Goal: Task Accomplishment & Management: Use online tool/utility

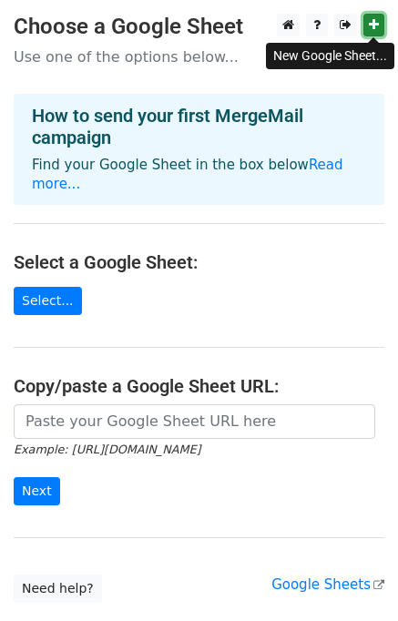
click at [376, 29] on icon at bounding box center [374, 24] width 10 height 13
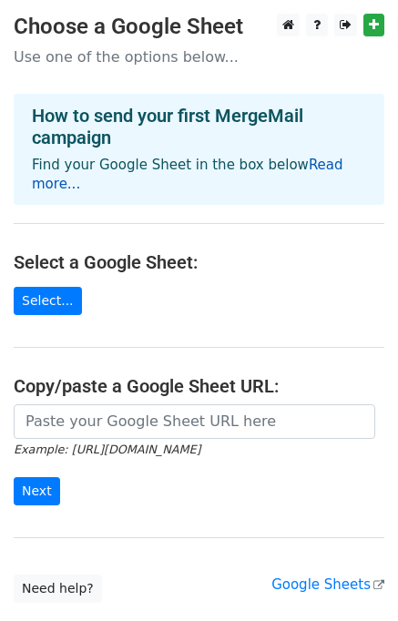
click at [319, 167] on link "Read more..." at bounding box center [187, 174] width 311 height 35
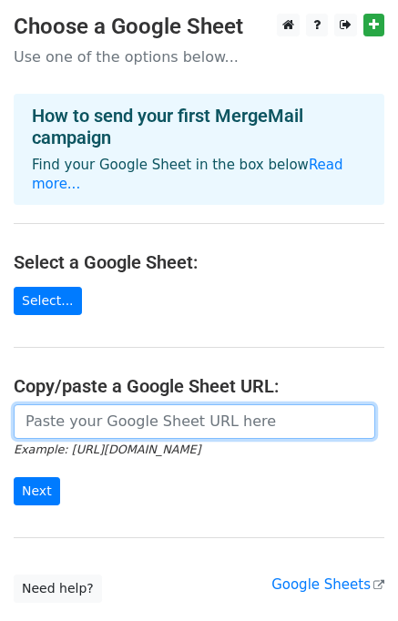
click at [60, 404] on input "url" at bounding box center [194, 421] width 361 height 35
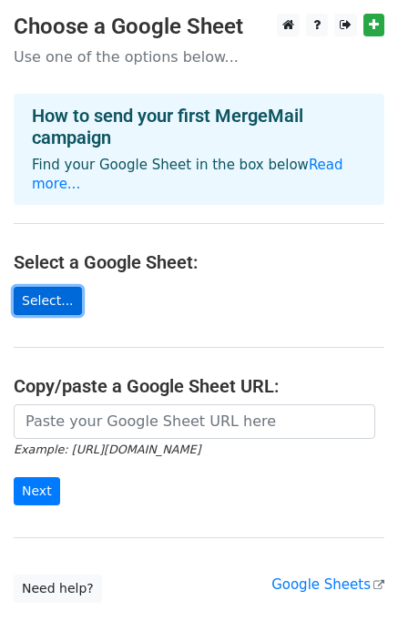
click at [37, 287] on link "Select..." at bounding box center [48, 301] width 68 height 28
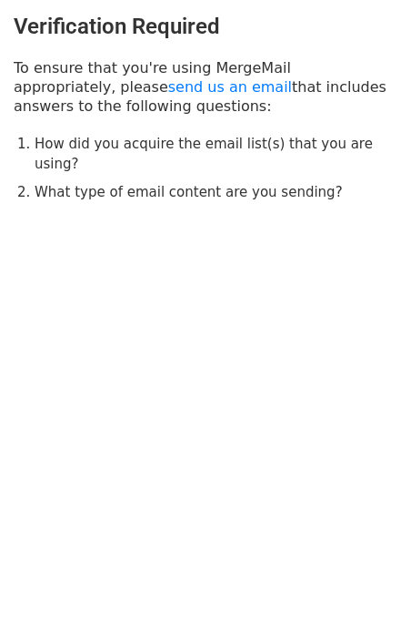
click at [217, 380] on html "Verification Required To ensure that you're using MergeMail appropriately, plea…" at bounding box center [205, 310] width 411 height 621
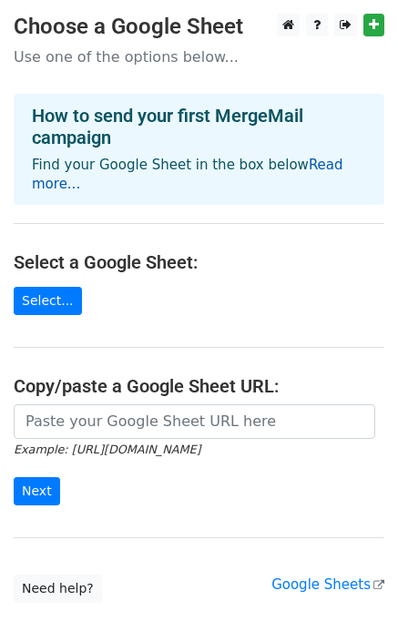
click at [295, 172] on link "Read more..." at bounding box center [187, 174] width 311 height 35
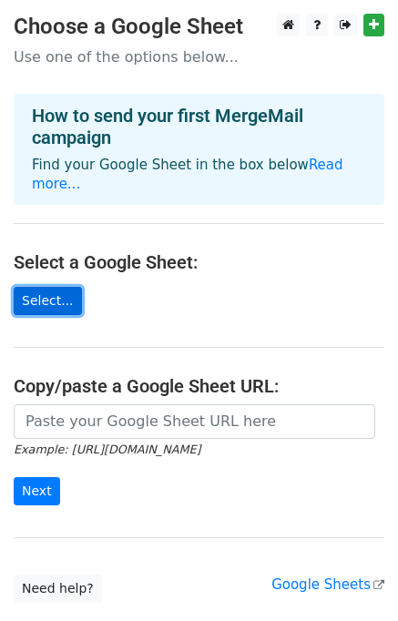
click at [34, 287] on link "Select..." at bounding box center [48, 301] width 68 height 28
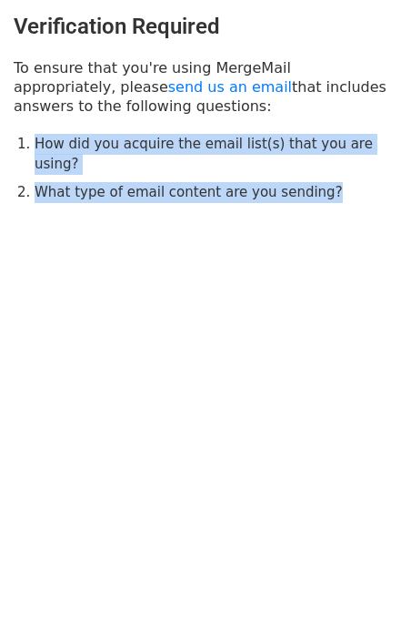
drag, startPoint x: 308, startPoint y: 170, endPoint x: 1, endPoint y: 129, distance: 310.3
click at [1, 129] on div "Verification Required To ensure that you're using MergeMail appropriately, plea…" at bounding box center [205, 108] width 411 height 217
copy ol "How did you acquire the email list(s) that you are using? What type of email co…"
click at [168, 84] on link "send us an email" at bounding box center [230, 86] width 124 height 17
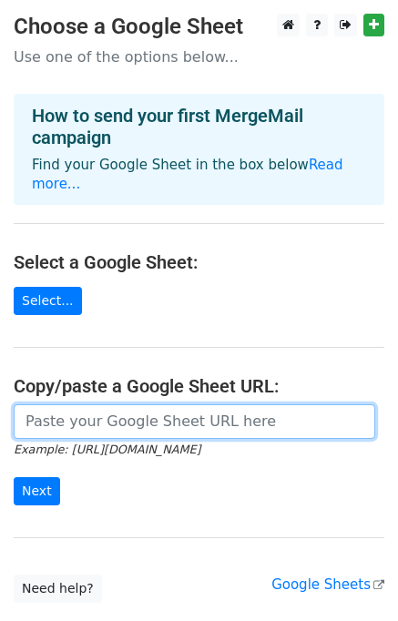
click at [181, 404] on input "url" at bounding box center [194, 421] width 361 height 35
paste input "How did you acquire the email list(s) that you are using? What type of email co…"
type input "How did you acquire the email list(s) that you are using? What type of email co…"
click at [123, 404] on input "How did you acquire the email list(s) that you are using? What type of email co…" at bounding box center [194, 421] width 361 height 35
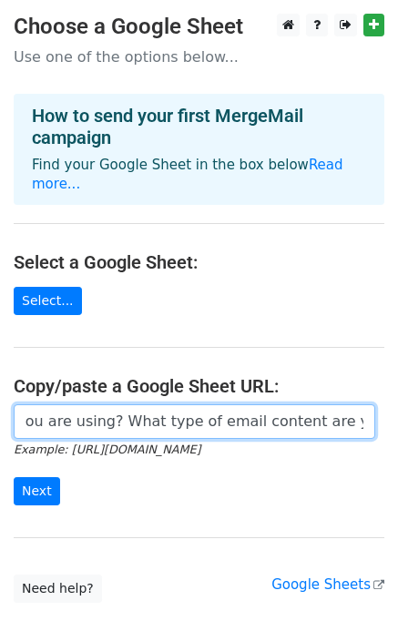
click at [123, 404] on input "How did you acquire the email list(s) that you are using? What type of email co…" at bounding box center [194, 421] width 361 height 35
paste input "[URL][DOMAIN_NAME]"
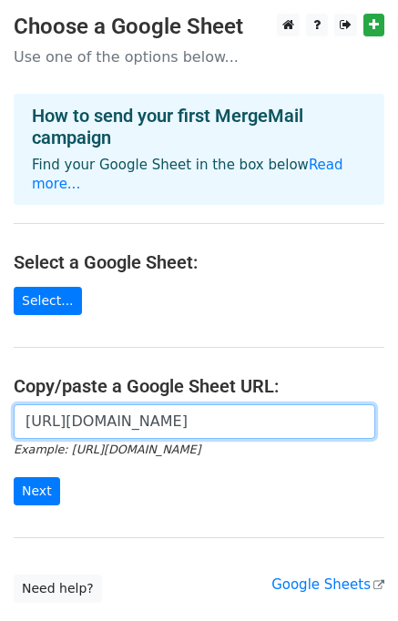
scroll to position [0, 395]
type input "[URL][DOMAIN_NAME]"
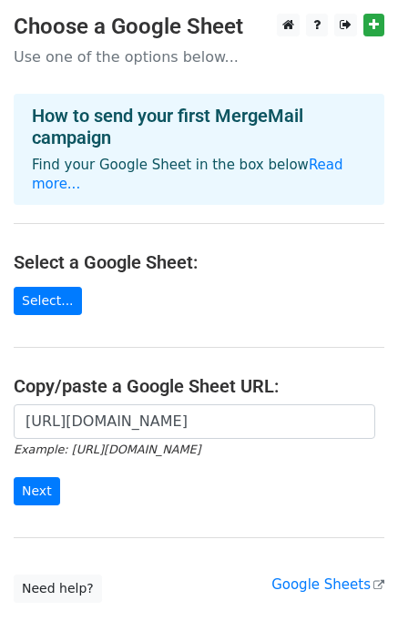
scroll to position [0, 0]
click at [45, 454] on form "[URL][DOMAIN_NAME] Example: [URL][DOMAIN_NAME] Next" at bounding box center [199, 455] width 370 height 102
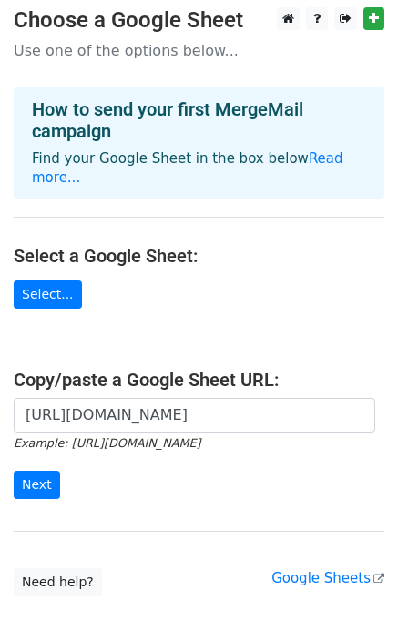
scroll to position [108, 0]
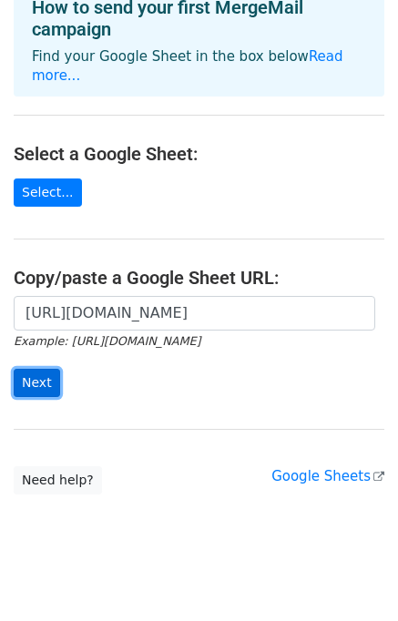
click at [45, 369] on input "Next" at bounding box center [37, 383] width 46 height 28
